Goal: Information Seeking & Learning: Learn about a topic

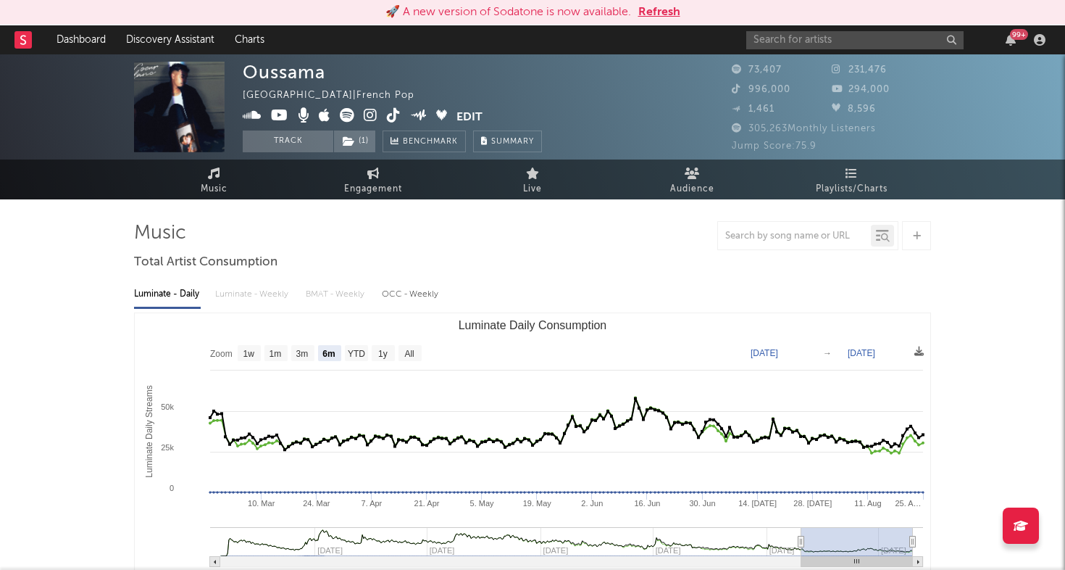
select select "6m"
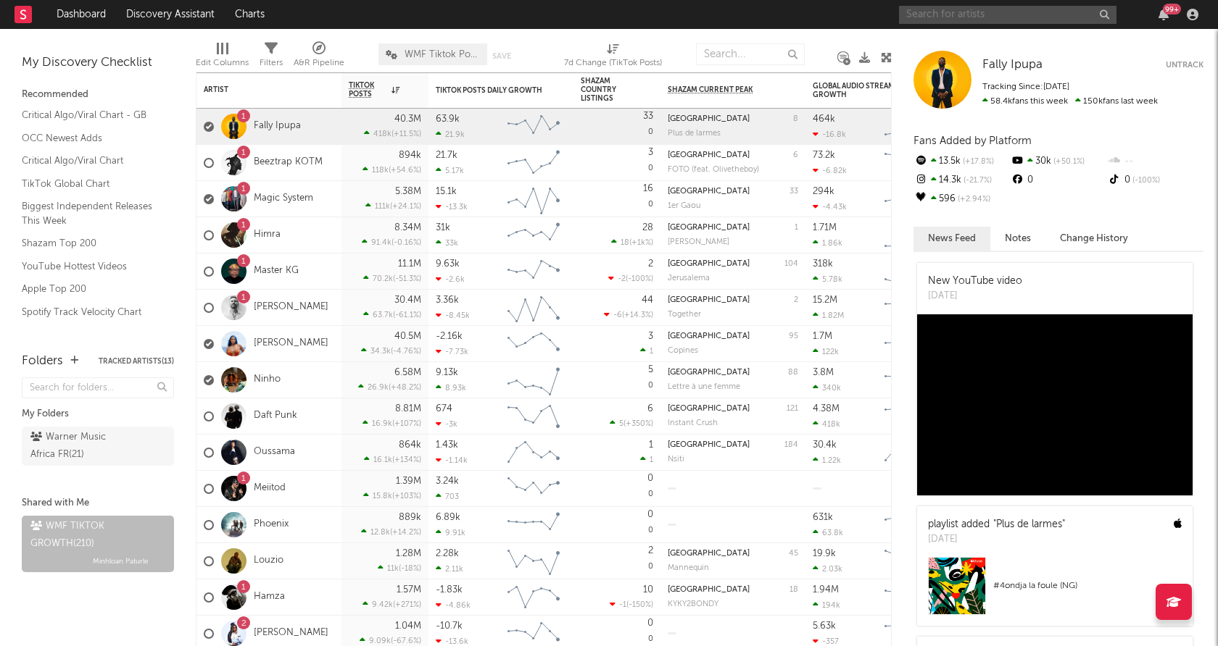
click at [996, 17] on input "text" at bounding box center [1007, 15] width 217 height 18
type input "[PERSON_NAME]"
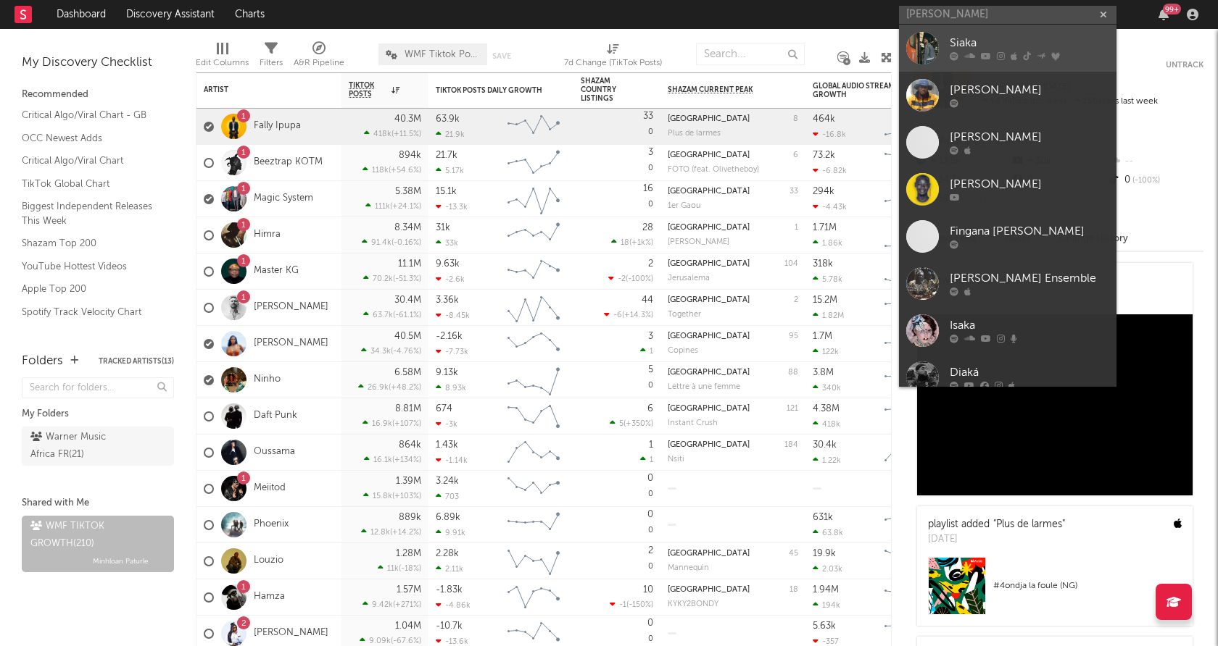
click at [929, 47] on div at bounding box center [922, 48] width 33 height 33
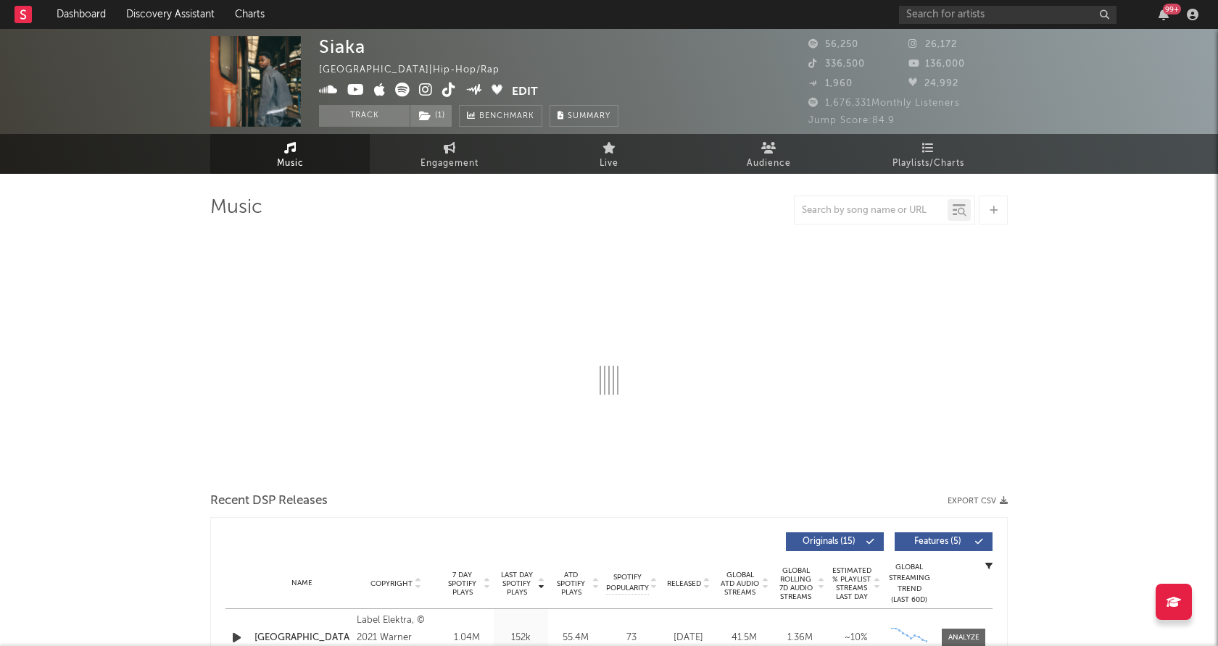
select select "6m"
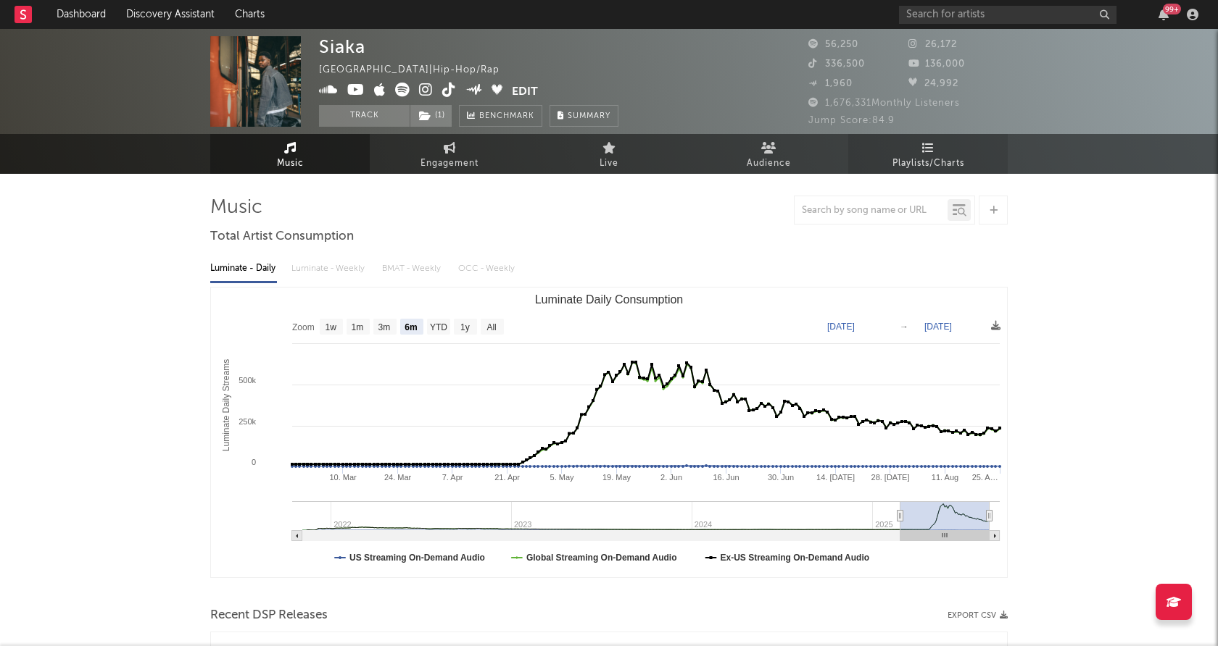
click at [936, 163] on span "Playlists/Charts" at bounding box center [928, 163] width 72 height 17
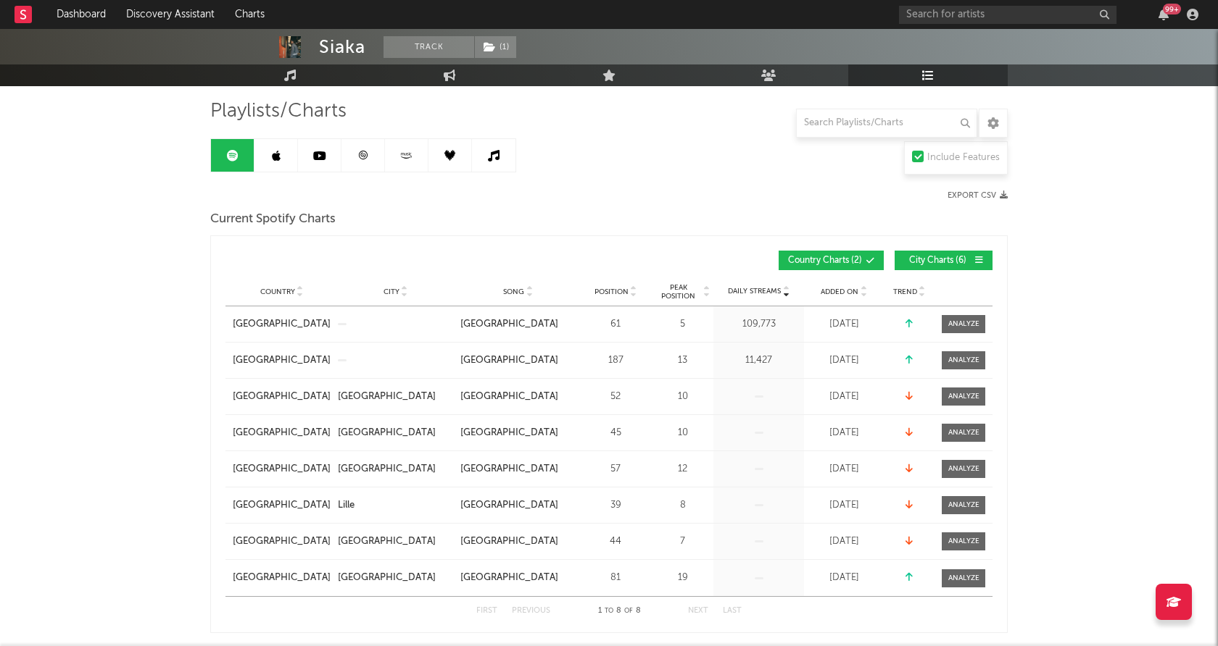
scroll to position [104, 0]
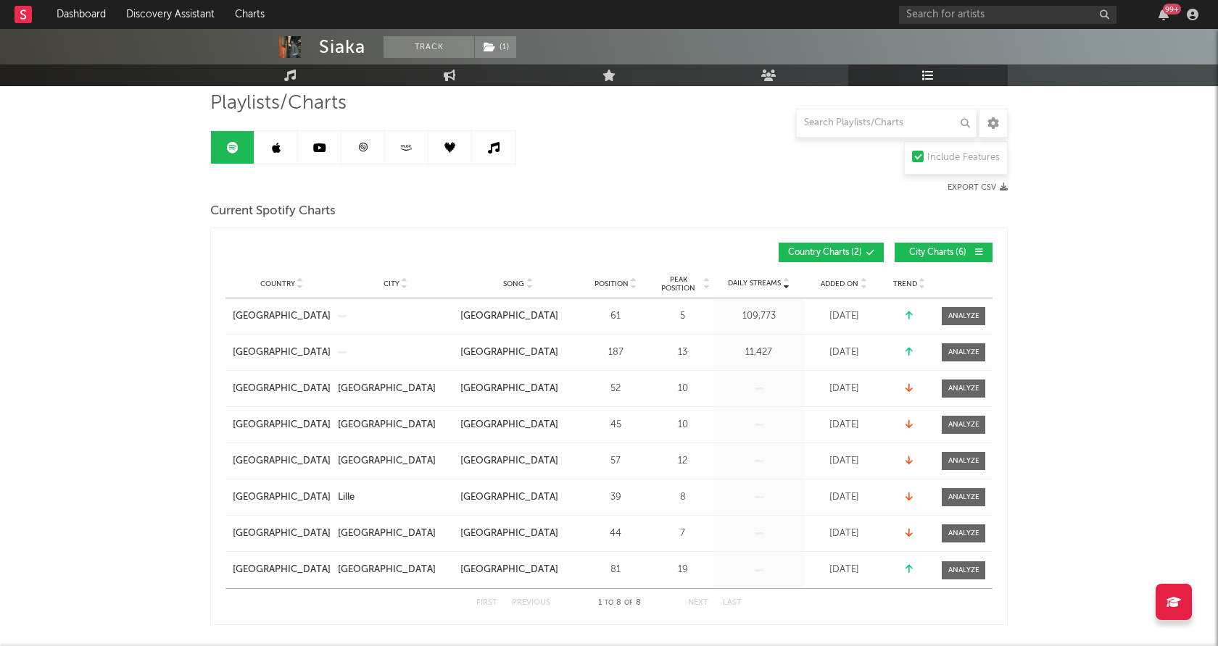
click at [362, 149] on icon at bounding box center [362, 147] width 11 height 11
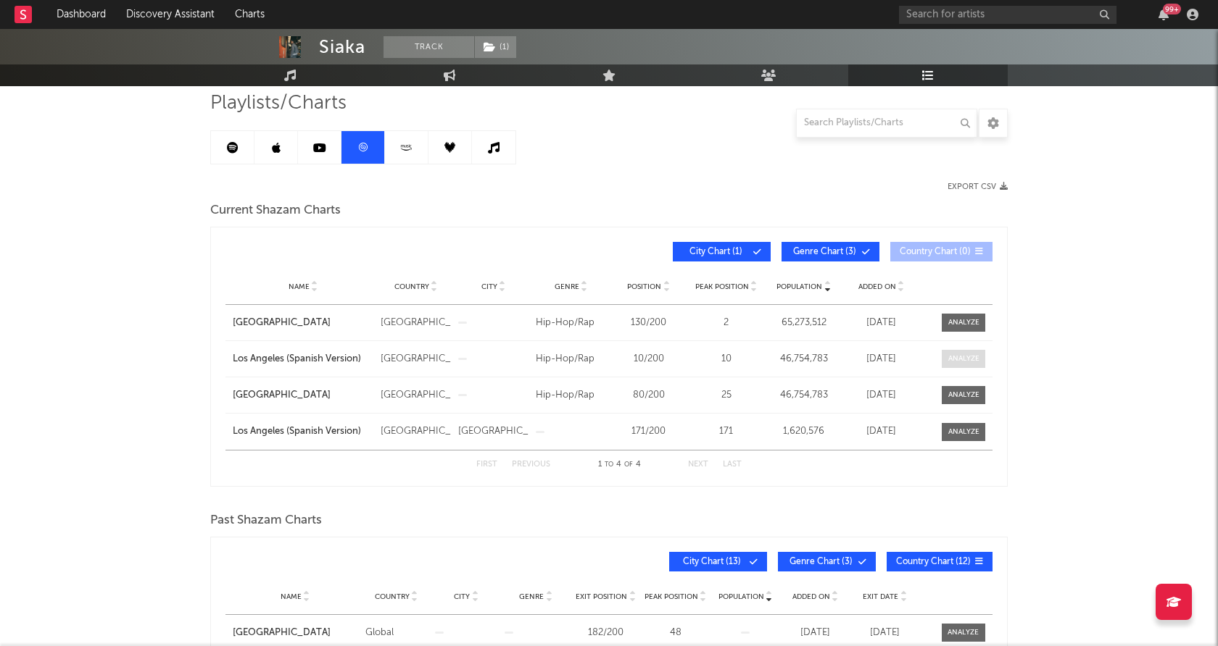
click at [956, 365] on span at bounding box center [962, 359] width 43 height 18
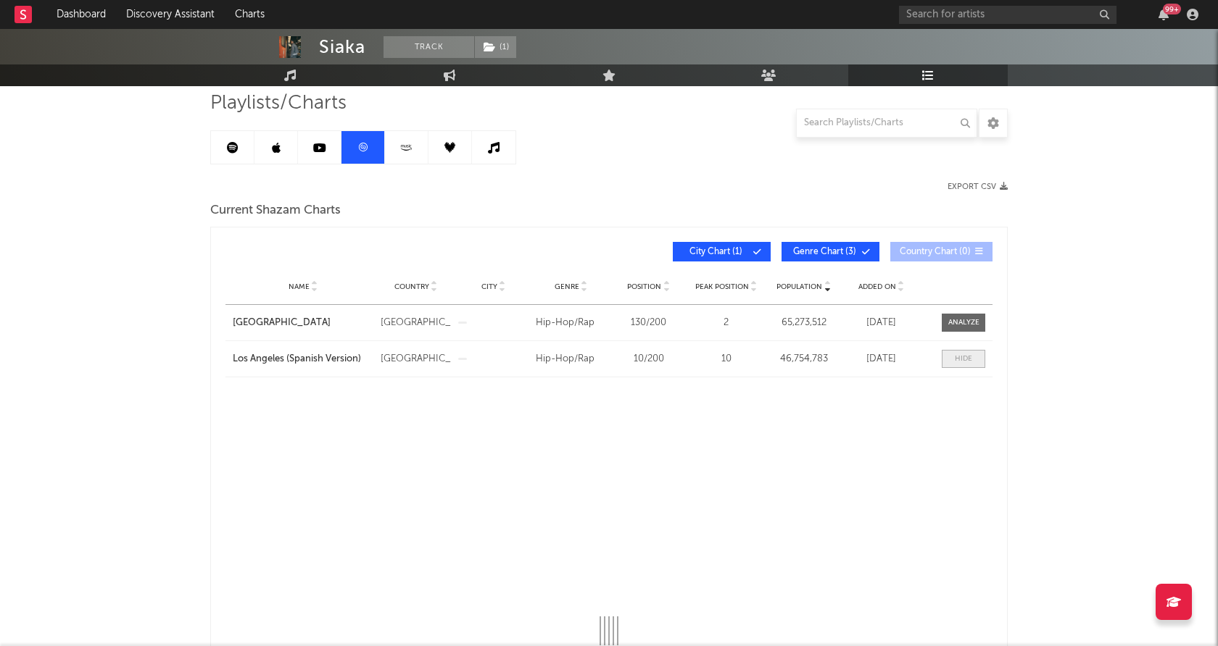
select select "All"
select select "1w"
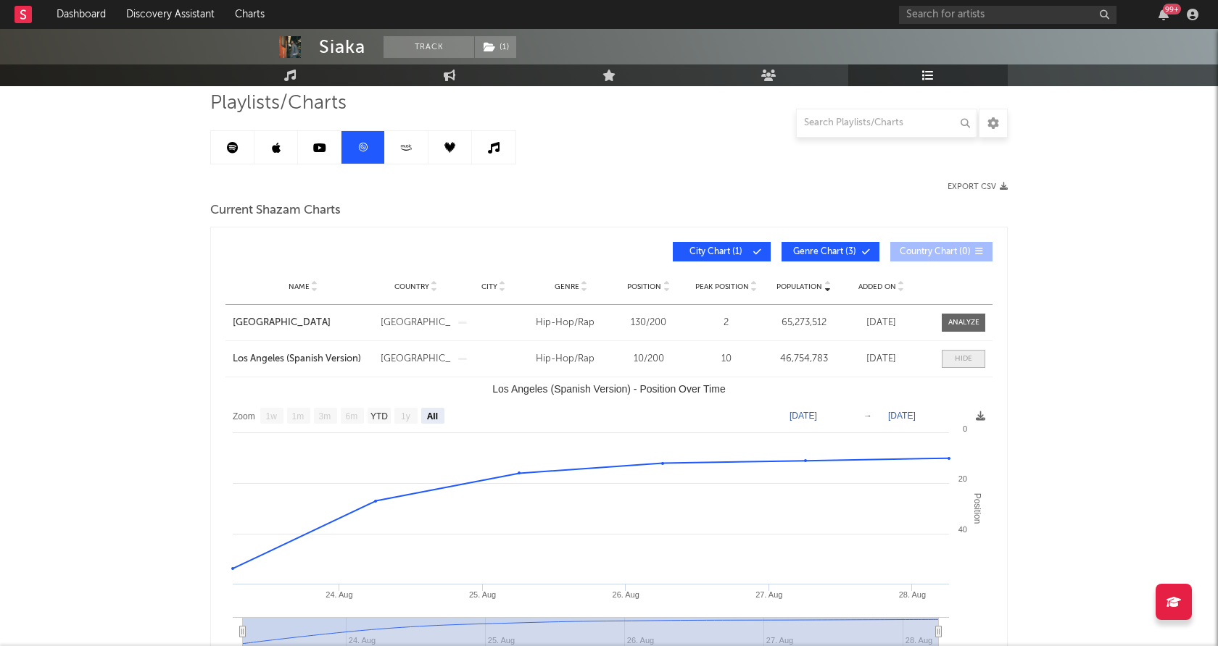
click at [956, 365] on span at bounding box center [962, 359] width 43 height 18
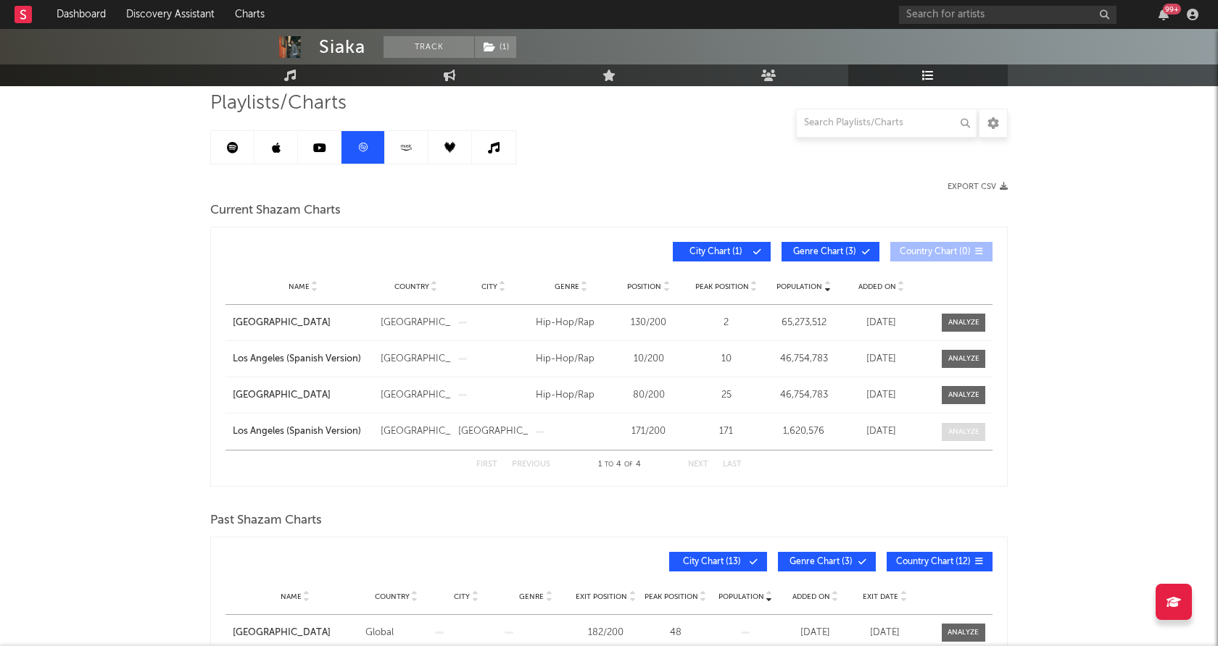
click at [966, 433] on div at bounding box center [963, 432] width 31 height 11
select select "1w"
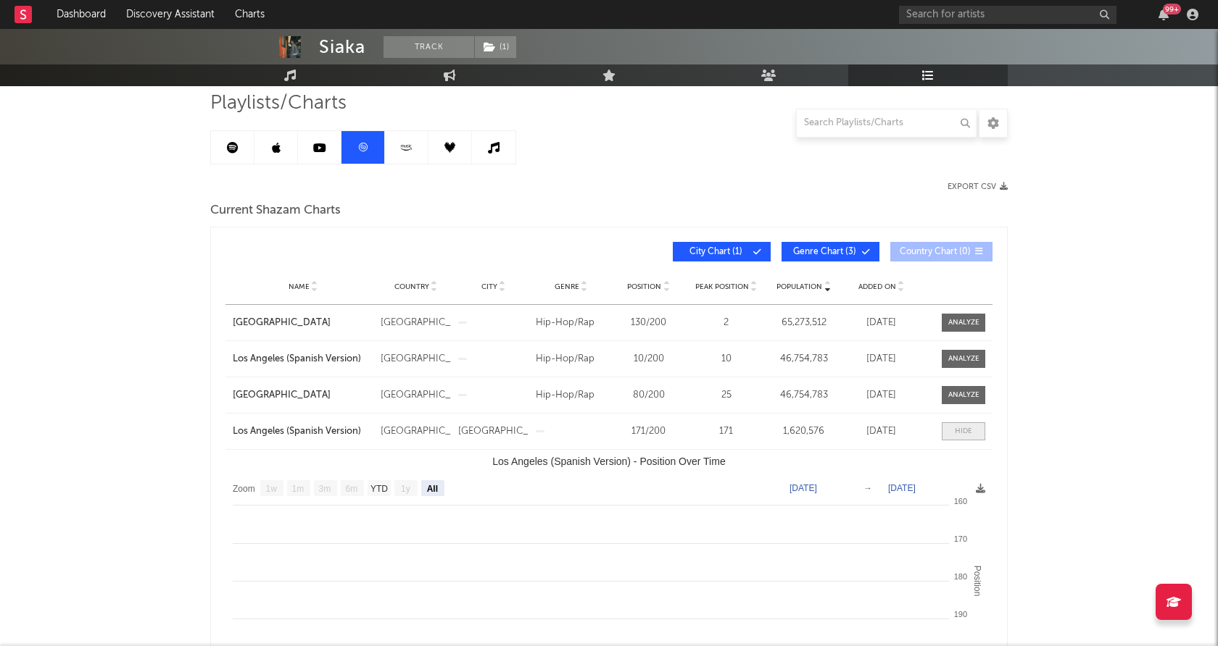
click at [966, 433] on div at bounding box center [962, 431] width 17 height 11
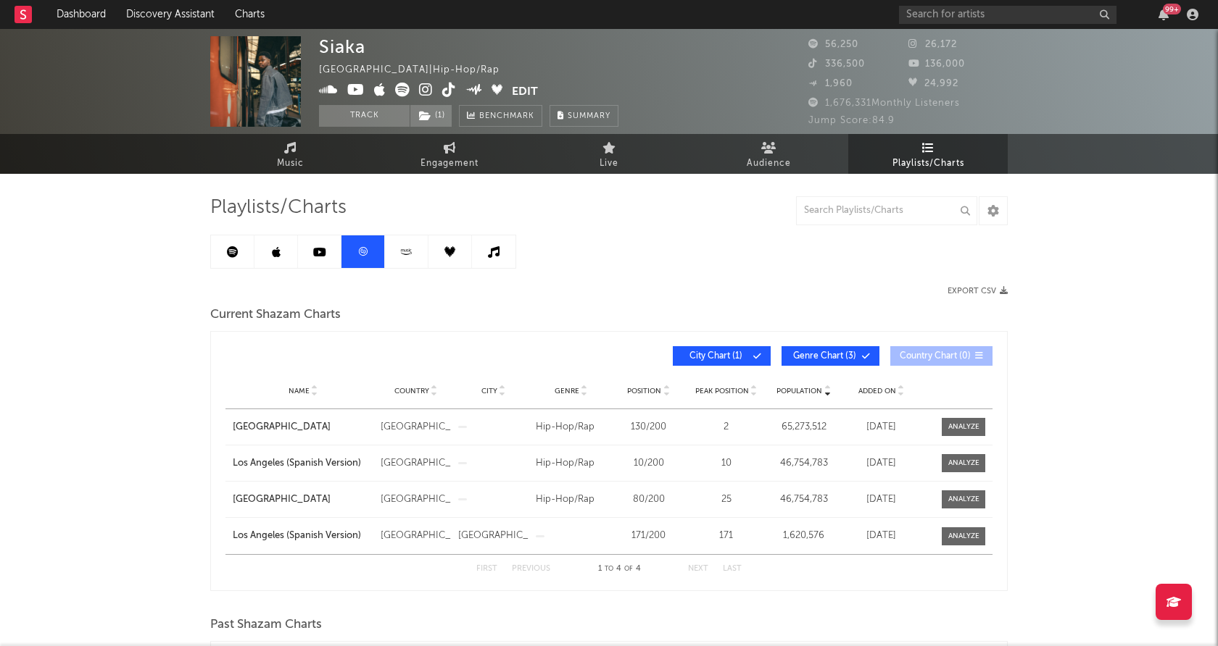
click at [230, 257] on icon at bounding box center [233, 252] width 12 height 12
